Goal: Transaction & Acquisition: Purchase product/service

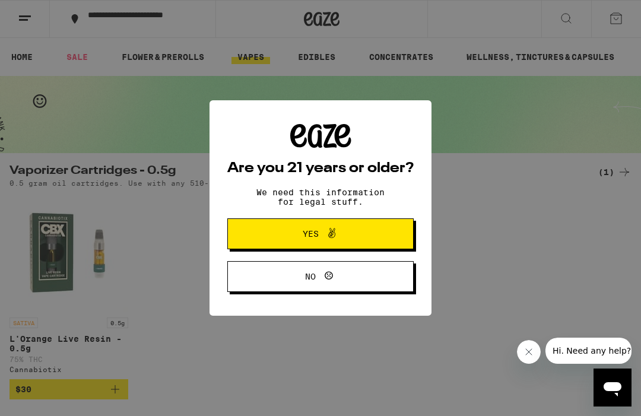
click at [326, 190] on p "We need this information for legal stuff." at bounding box center [320, 196] width 148 height 19
click at [322, 239] on span at bounding box center [329, 233] width 20 height 15
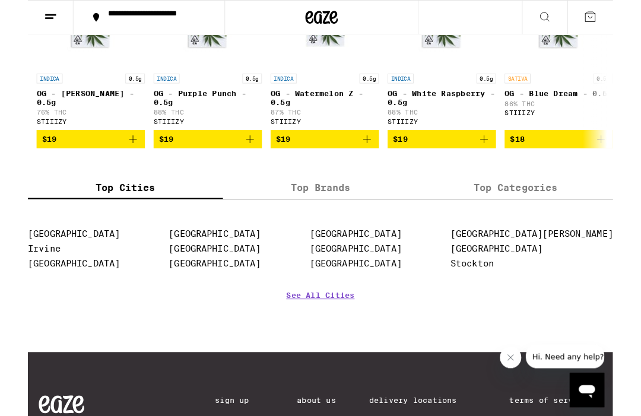
scroll to position [1303, 0]
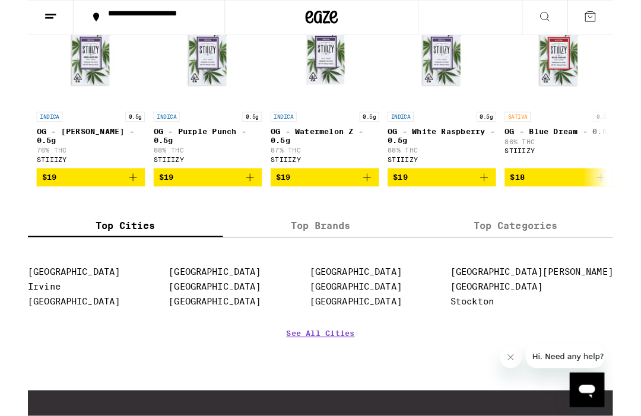
click at [312, 405] on link "See All Cities" at bounding box center [320, 383] width 75 height 44
